Goal: Task Accomplishment & Management: Manage account settings

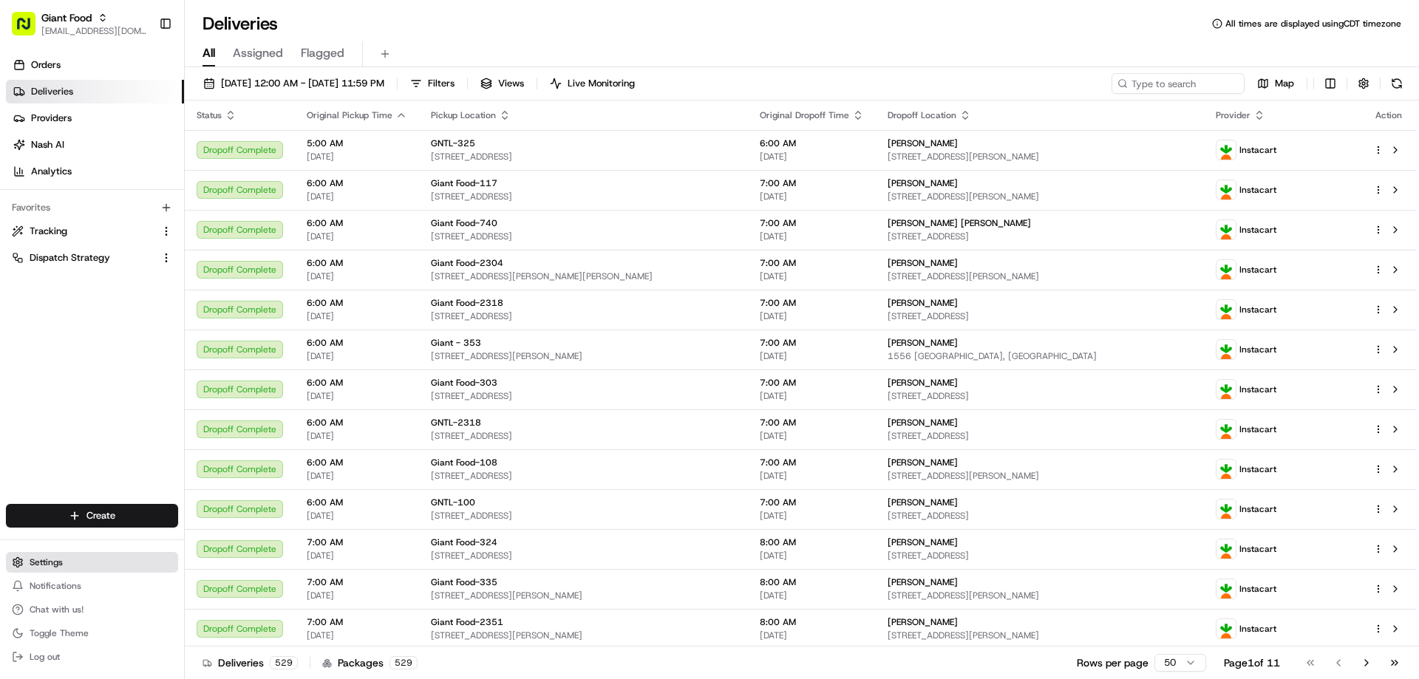
click at [60, 563] on span "Settings" at bounding box center [46, 563] width 33 height 12
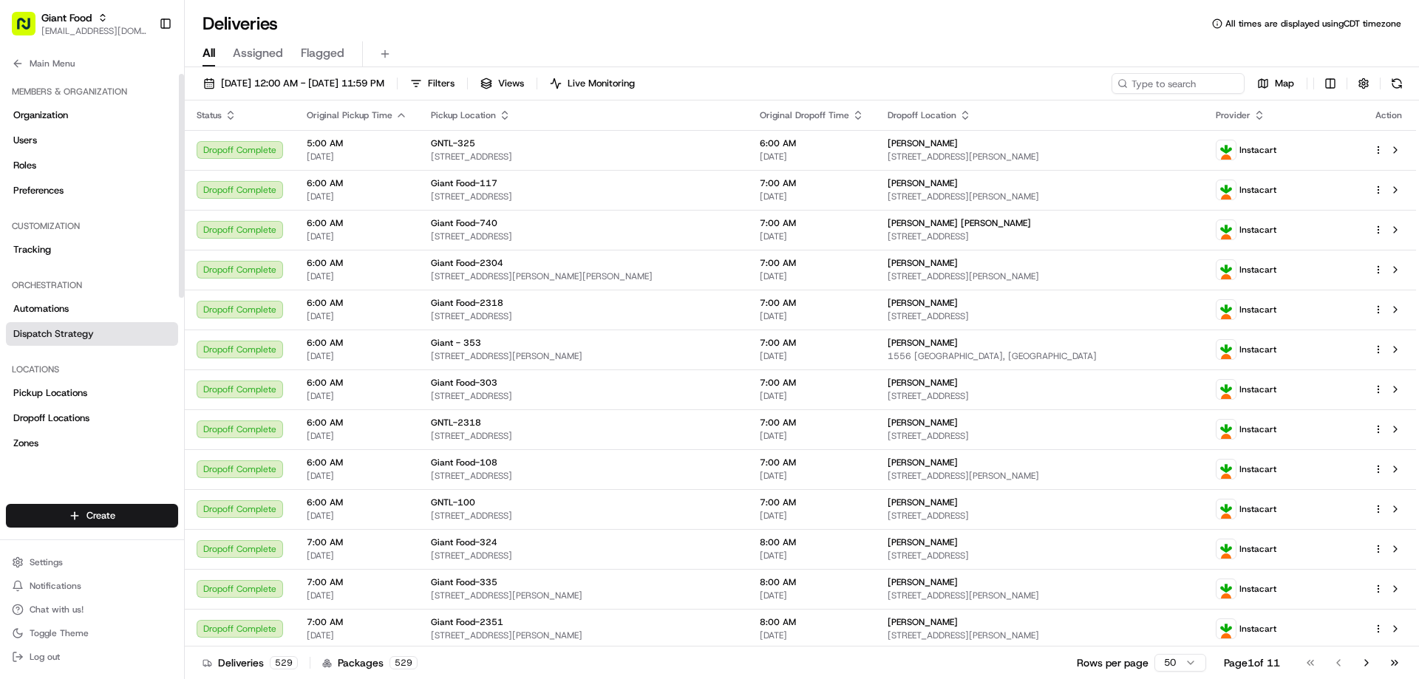
click at [67, 336] on span "Dispatch Strategy" at bounding box center [53, 333] width 81 height 13
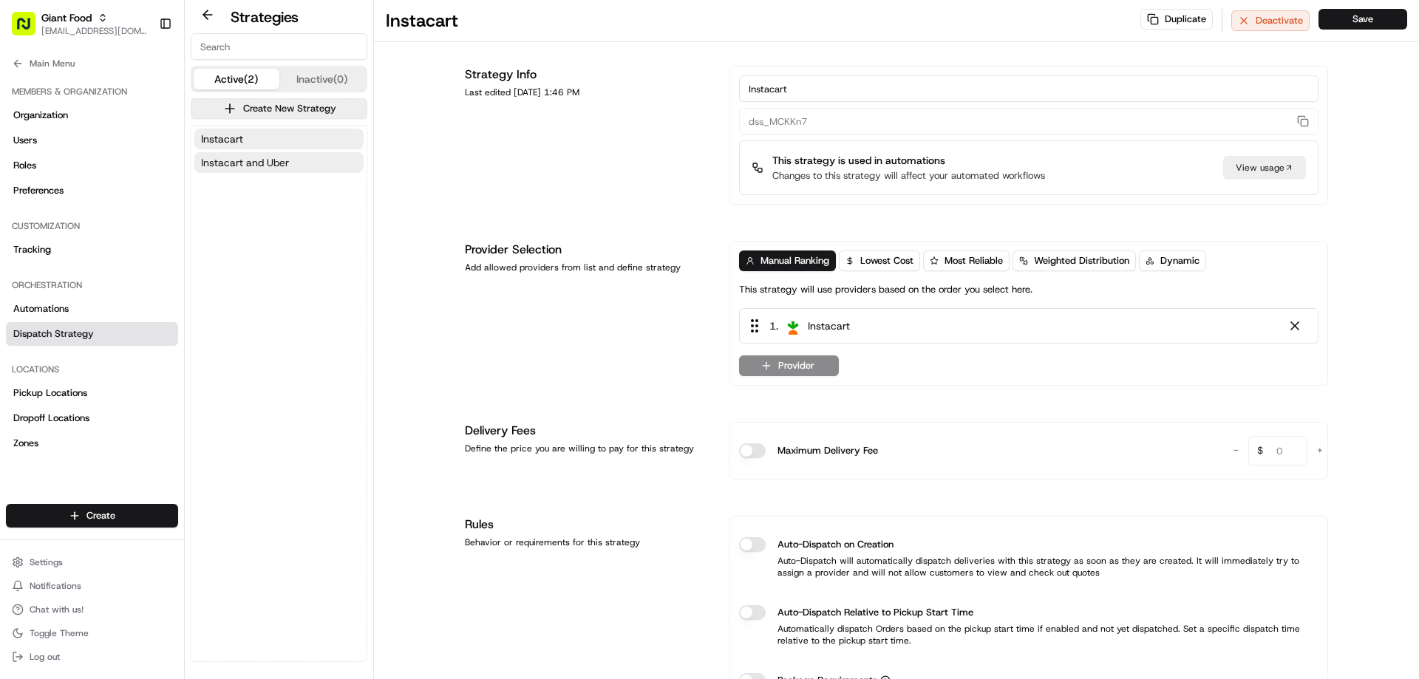
click at [245, 169] on span "Instacart and Uber" at bounding box center [245, 162] width 88 height 15
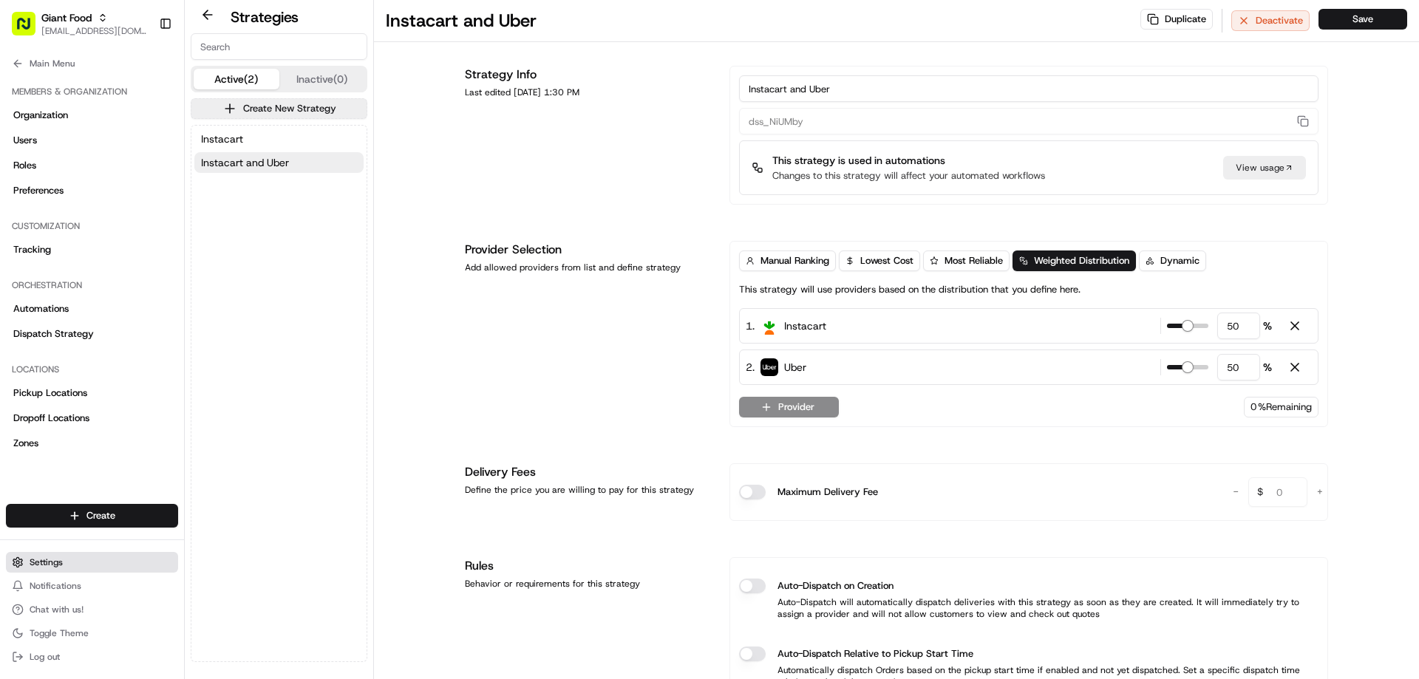
click at [55, 567] on span "Settings" at bounding box center [46, 563] width 33 height 12
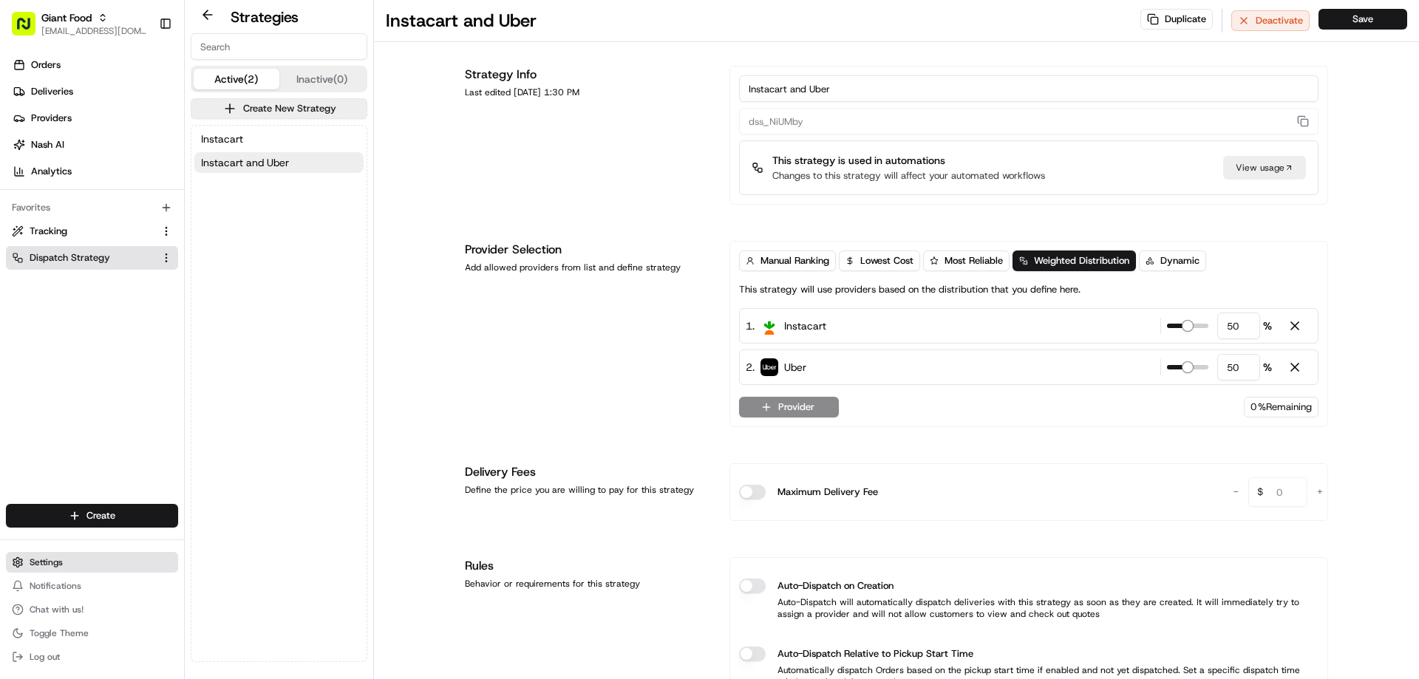
click at [51, 564] on span "Settings" at bounding box center [46, 563] width 33 height 12
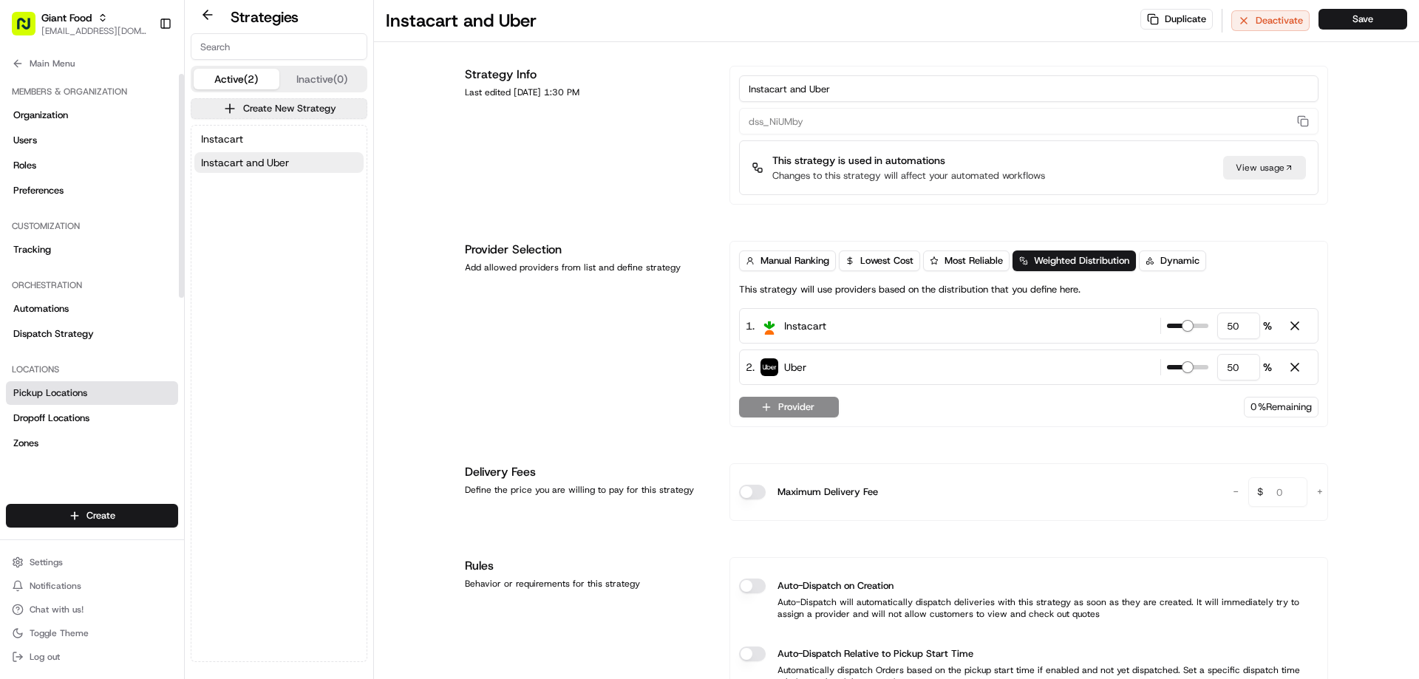
click at [72, 393] on span "Pickup Locations" at bounding box center [50, 393] width 74 height 13
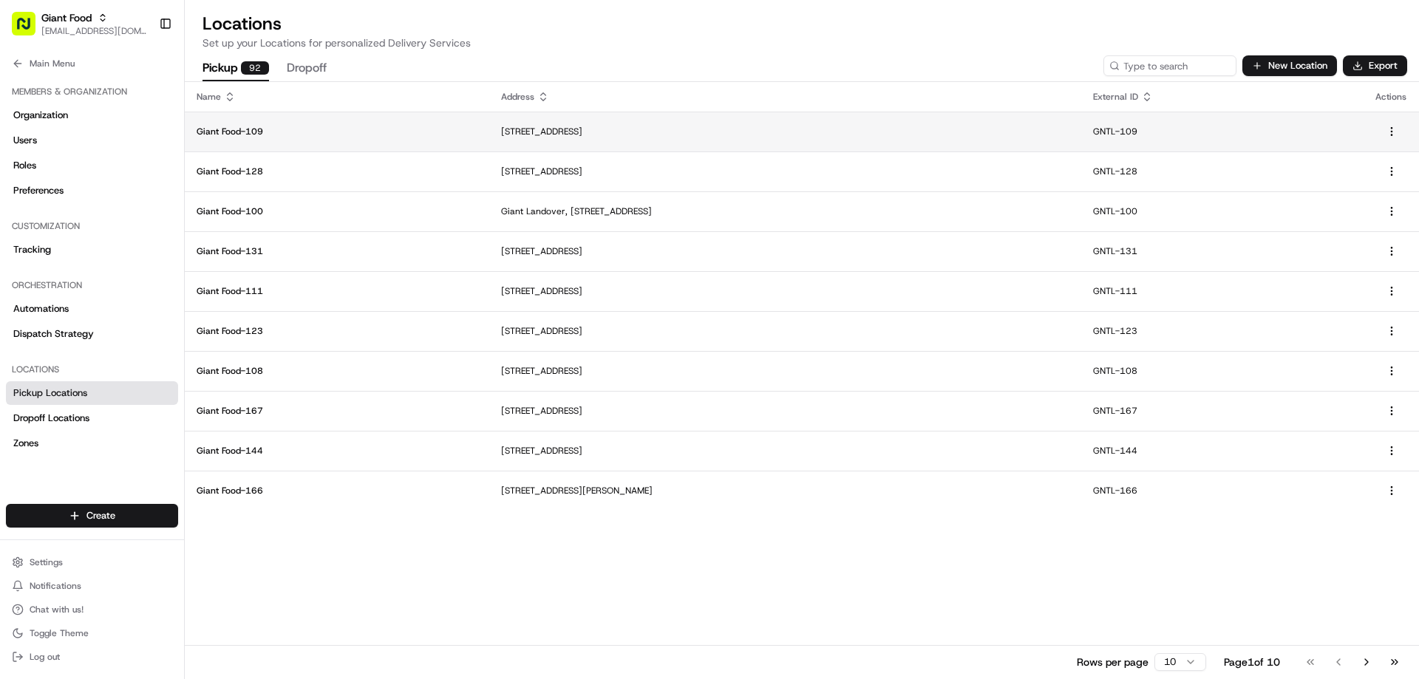
click at [233, 132] on p "Giant Food-109" at bounding box center [337, 132] width 281 height 12
